Goal: Communication & Community: Answer question/provide support

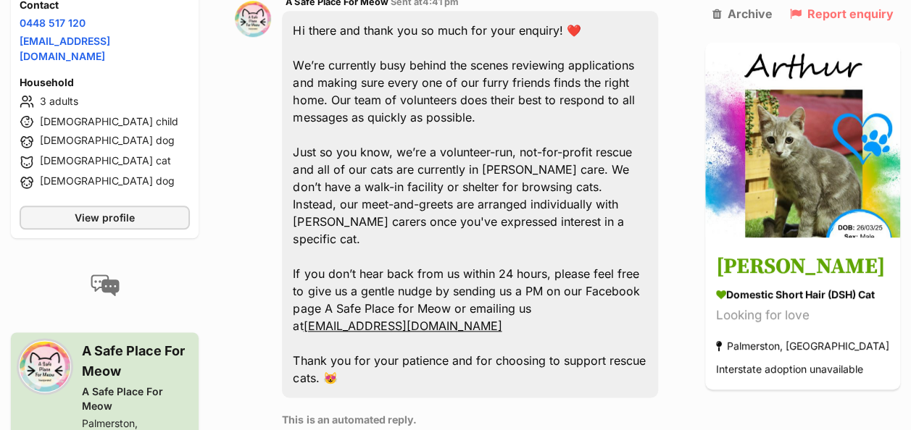
scroll to position [815, 0]
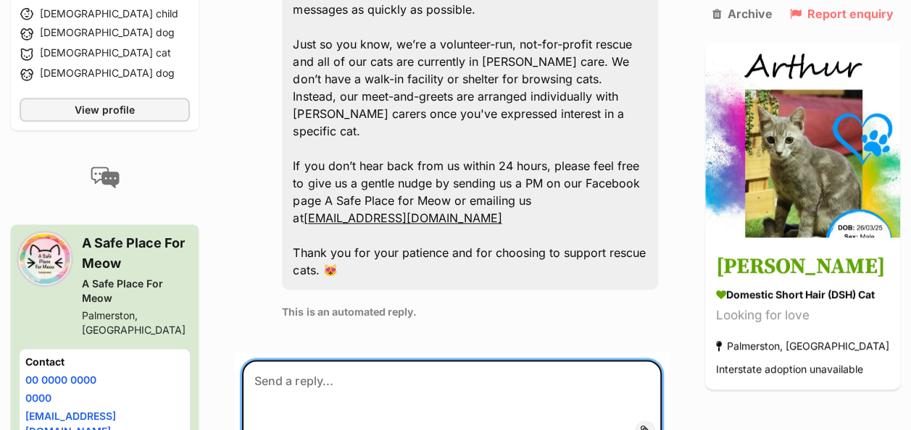
click at [317, 360] on textarea at bounding box center [452, 403] width 420 height 87
paste textarea "Hi again! Thanks so much for reaching out — and how lovely to hear more about y…"
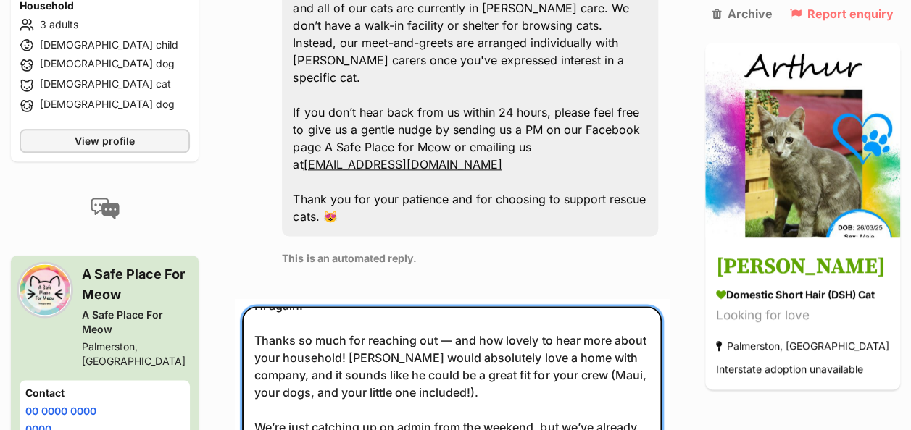
scroll to position [0, 0]
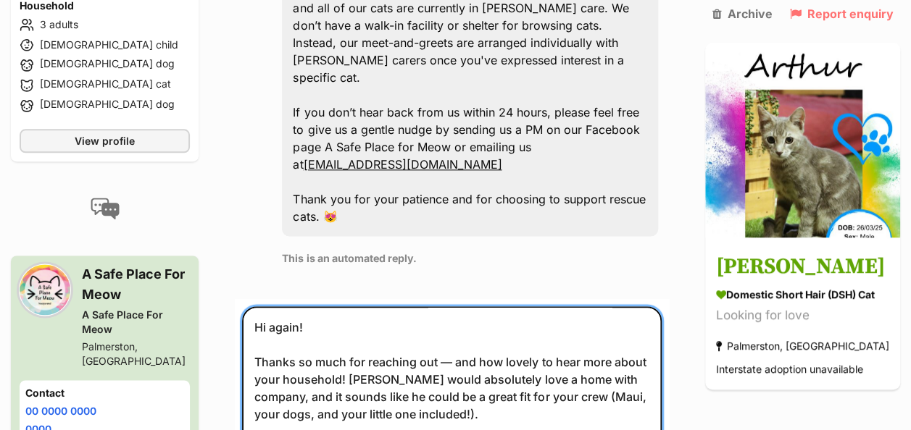
click at [465, 315] on textarea "Hi again! Thanks so much for reaching out — and how lovely to hear more about y…" at bounding box center [452, 393] width 420 height 172
drag, startPoint x: 396, startPoint y: 332, endPoint x: 457, endPoint y: 311, distance: 65.1
click at [457, 311] on textarea "Hi again! Thanks so much for reaching out, and how lovely to hear more about yo…" at bounding box center [452, 393] width 420 height 172
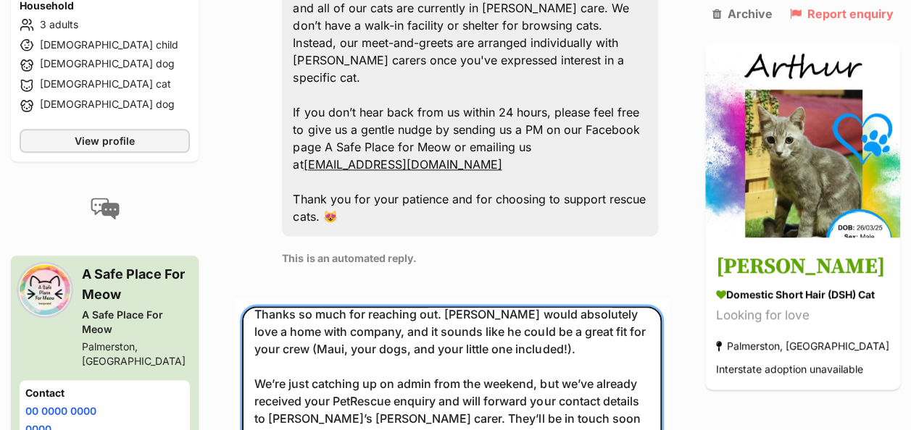
scroll to position [61, 0]
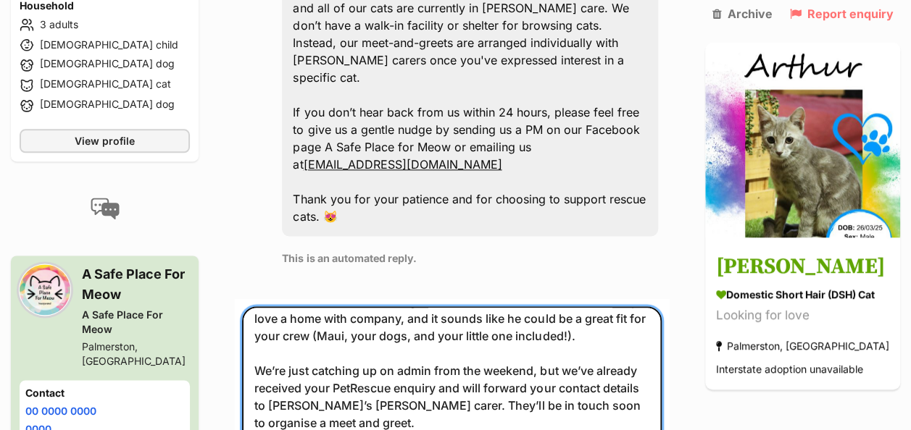
drag, startPoint x: 529, startPoint y: 339, endPoint x: 286, endPoint y: 322, distance: 243.4
click at [286, 322] on textarea "Hi again! Thanks so much for reaching out. Arthur would absolutely love a home …" at bounding box center [452, 393] width 420 height 172
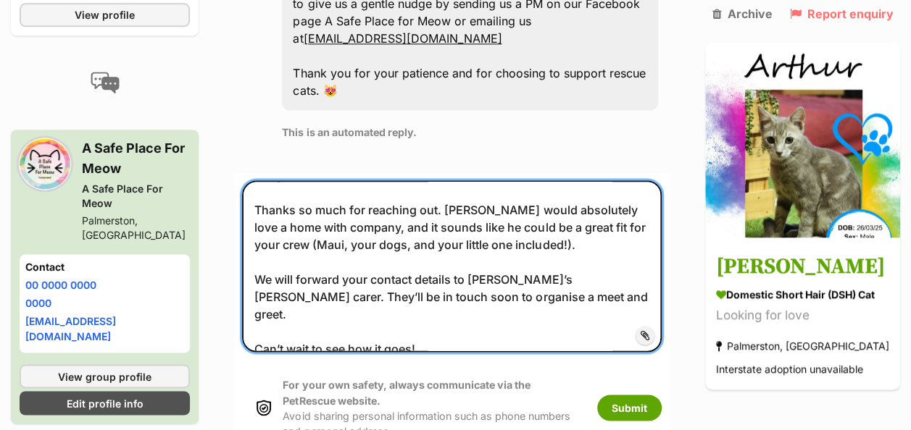
scroll to position [1086, 0]
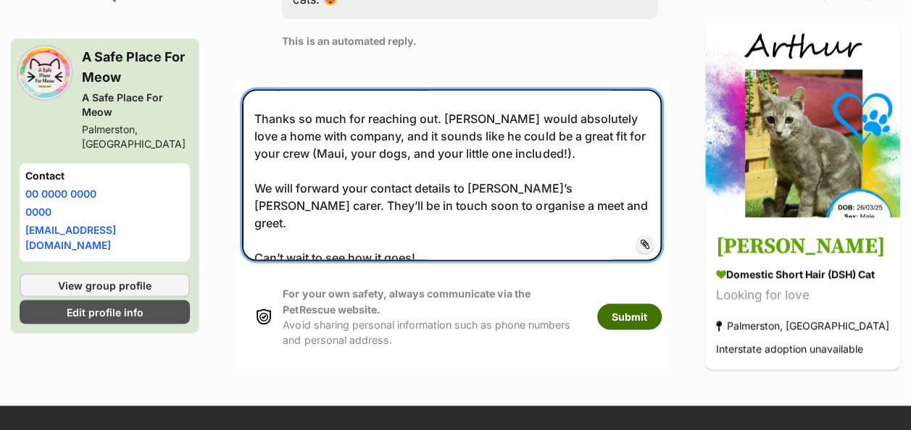
type textarea "Hi again! Thanks so much for reaching out. Arthur would absolutely love a home …"
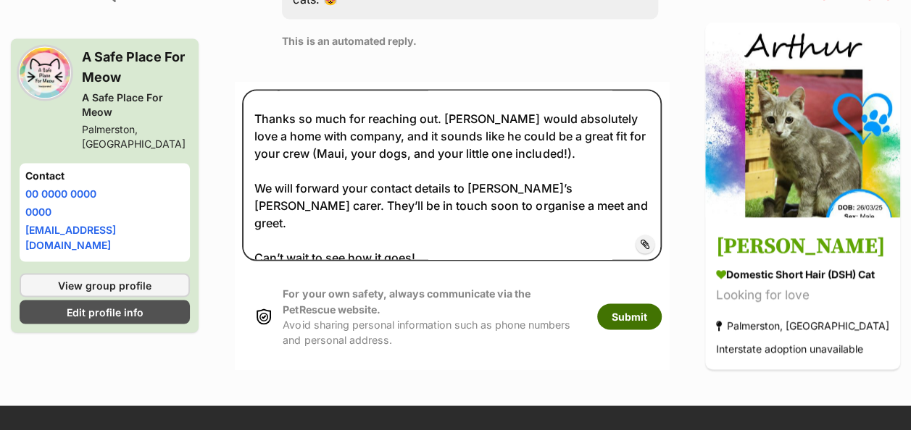
click at [638, 304] on button "Submit" at bounding box center [629, 317] width 64 height 26
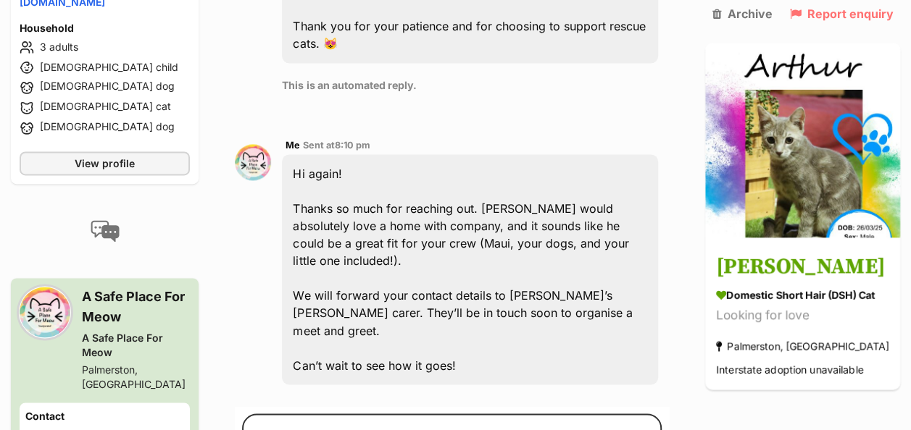
scroll to position [1024, 0]
